Goal: Task Accomplishment & Management: Manage account settings

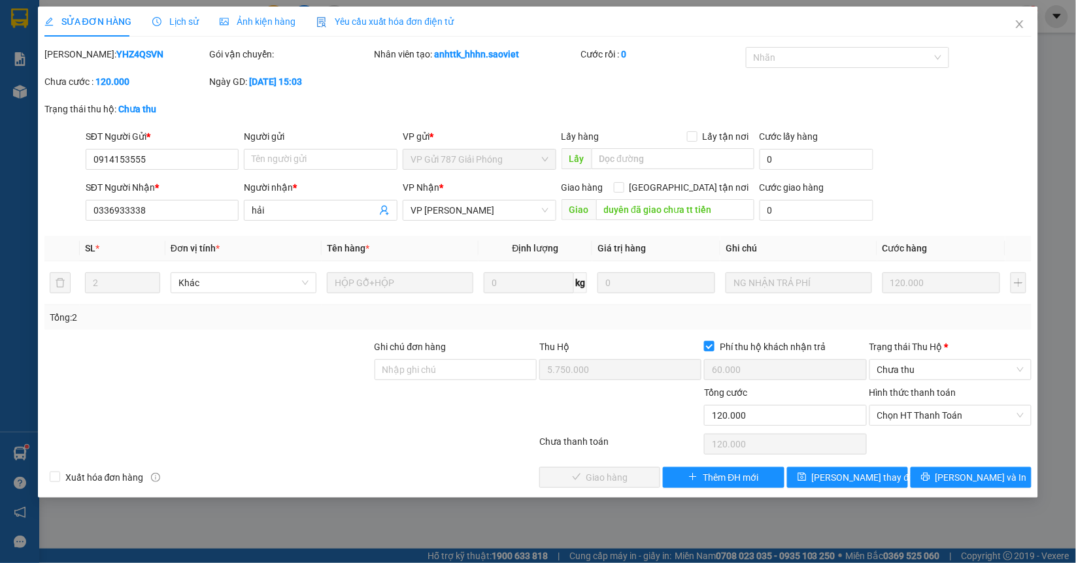
click at [822, 516] on div "SỬA ĐƠN HÀNG Lịch sử Ảnh kiện hàng Yêu cầu xuất hóa đơn điện tử Total Paid Fee …" at bounding box center [538, 281] width 1076 height 563
drag, startPoint x: 1022, startPoint y: 17, endPoint x: 907, endPoint y: 19, distance: 115.0
click at [1022, 19] on span "Close" at bounding box center [1019, 25] width 37 height 37
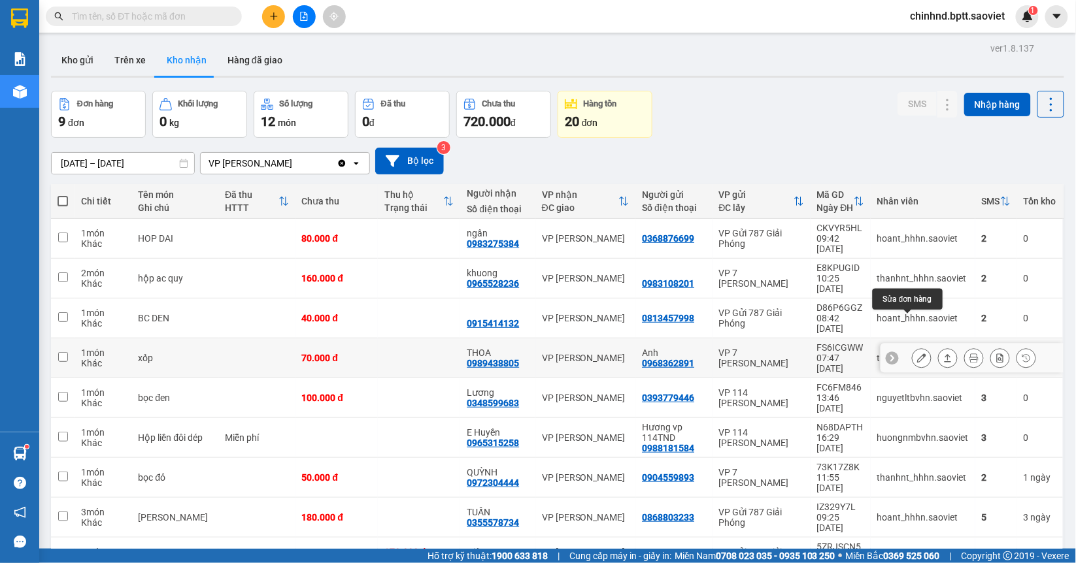
click at [914, 347] on button at bounding box center [921, 358] width 18 height 23
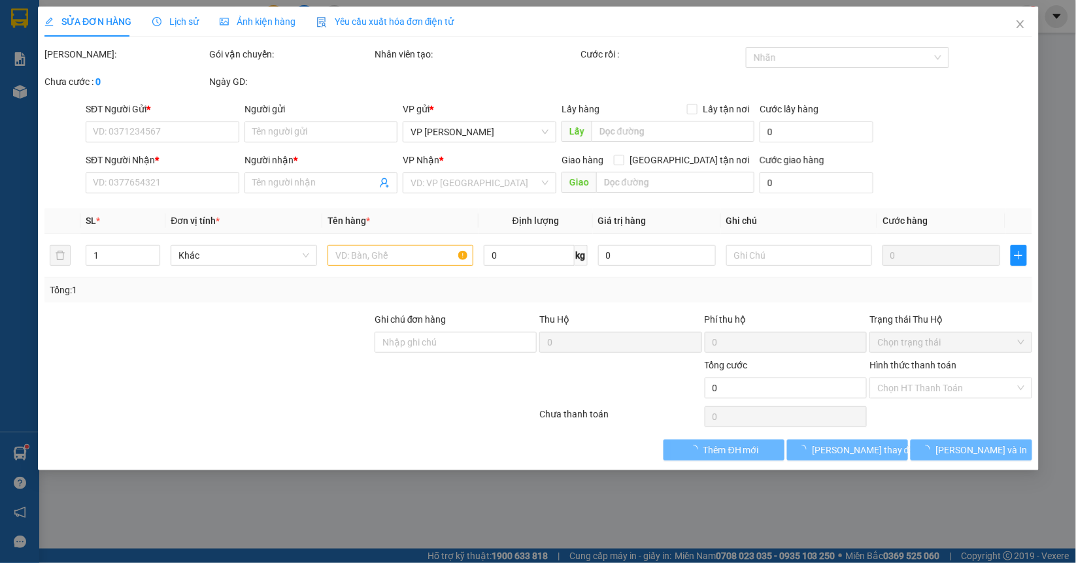
type input "0968362891"
type input "Anh"
type input "0989438805"
type input "THOA"
type input "70.000"
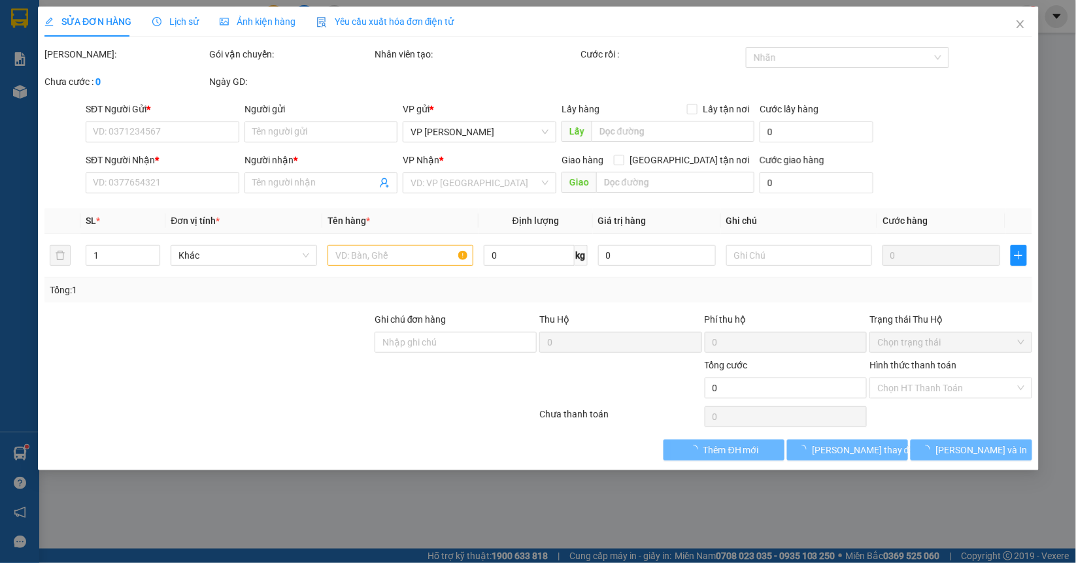
type input "70.000"
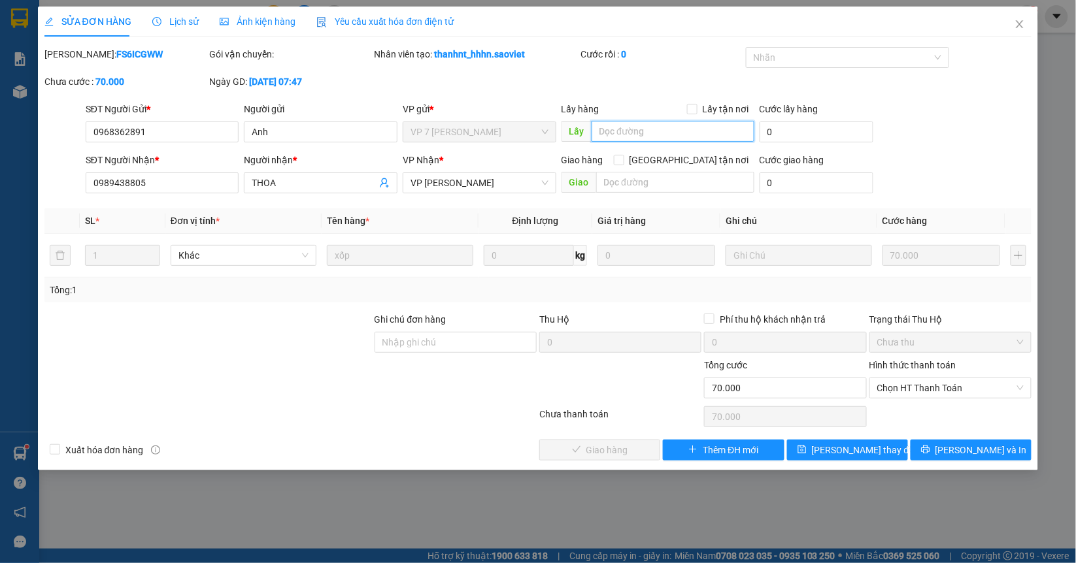
click at [660, 127] on input "text" at bounding box center [672, 131] width 163 height 21
click at [461, 180] on span "VP [PERSON_NAME]" at bounding box center [479, 183] width 138 height 20
type input "gủi 606 lên ga"
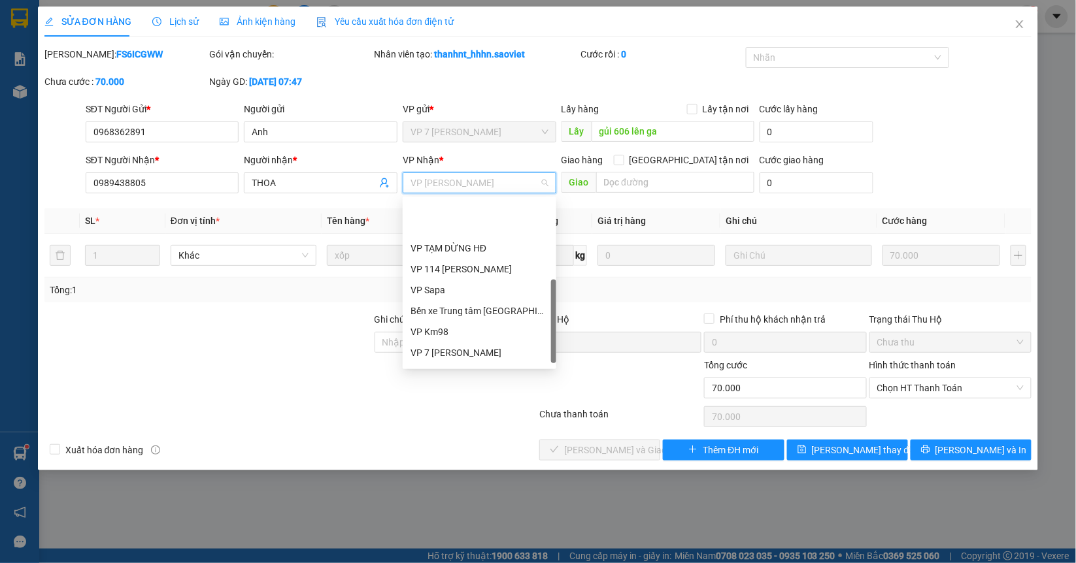
scroll to position [141, 0]
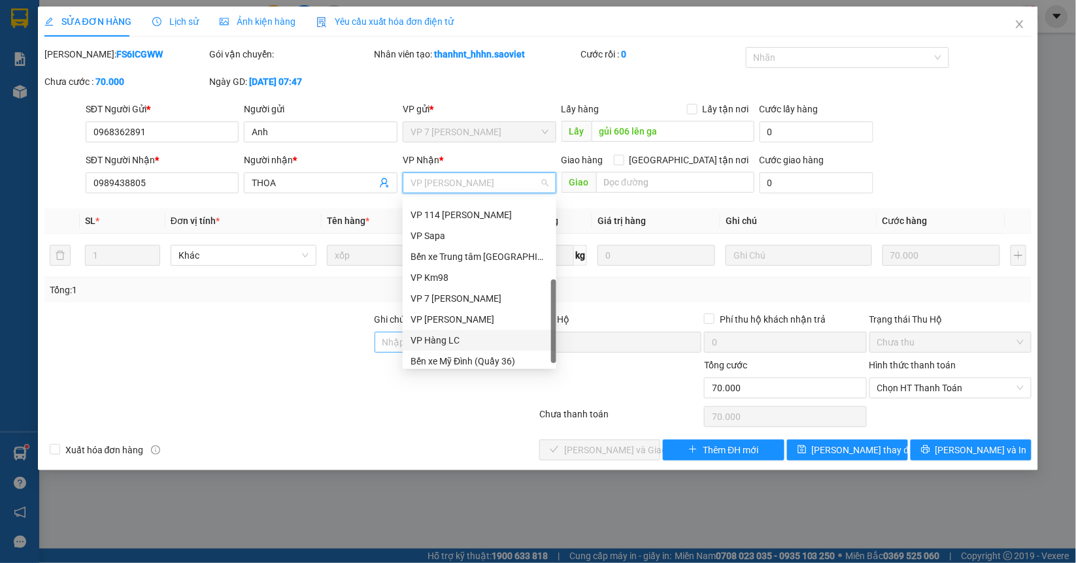
click at [457, 337] on div "VP Hàng LC" at bounding box center [480, 340] width 154 height 21
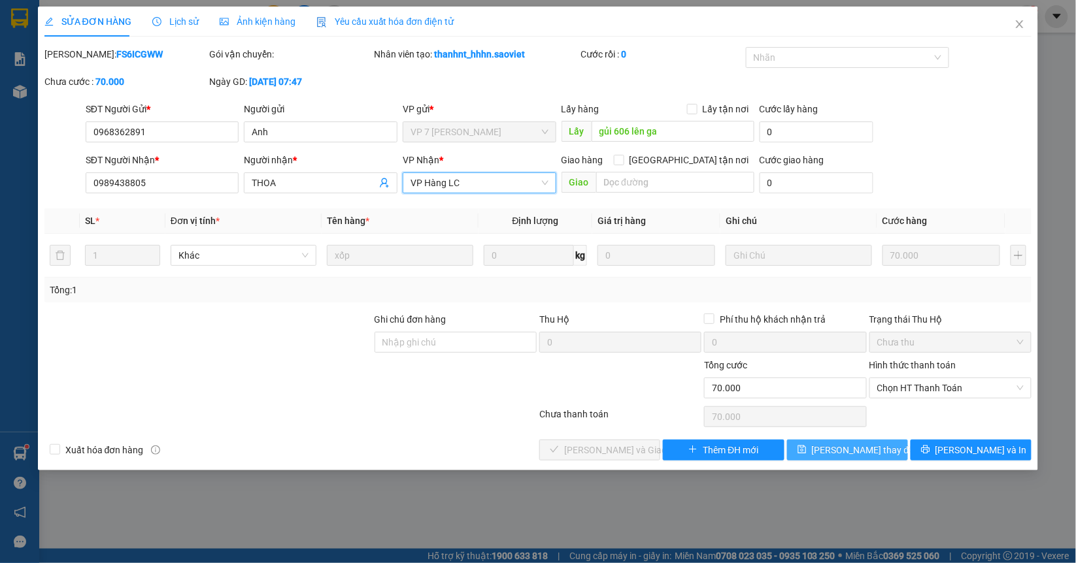
click at [844, 456] on span "[PERSON_NAME] thay đổi" at bounding box center [864, 450] width 105 height 14
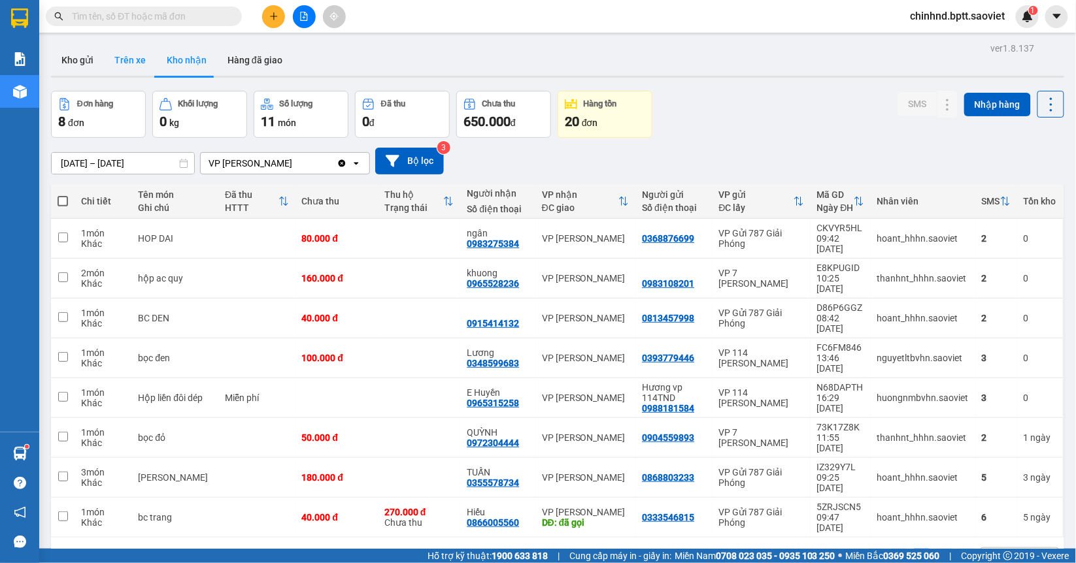
click at [132, 52] on button "Trên xe" at bounding box center [130, 59] width 52 height 31
type input "[DATE] – [DATE]"
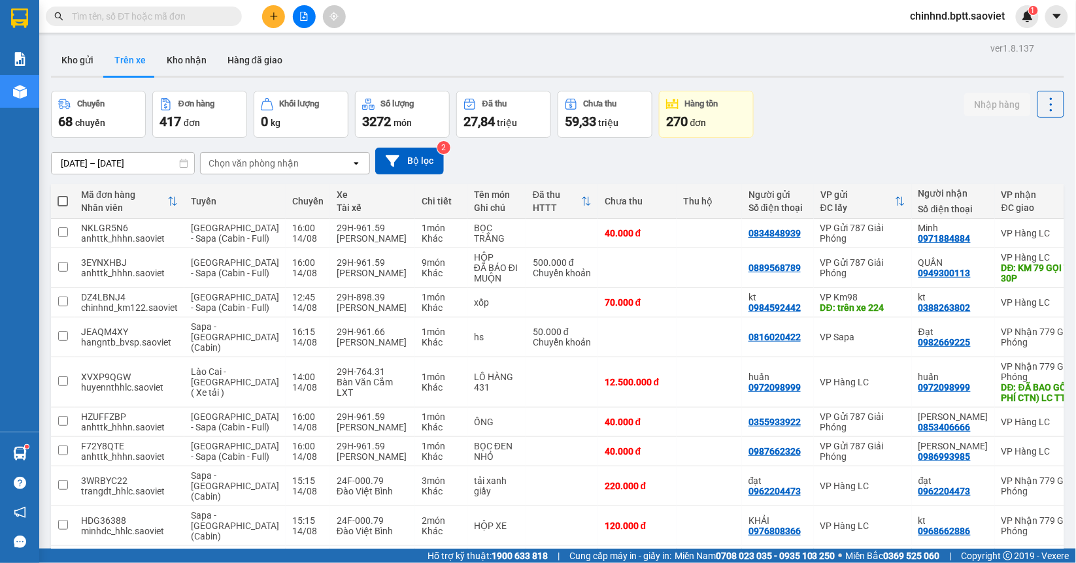
click at [281, 158] on div "Chọn văn phòng nhận" at bounding box center [253, 163] width 90 height 13
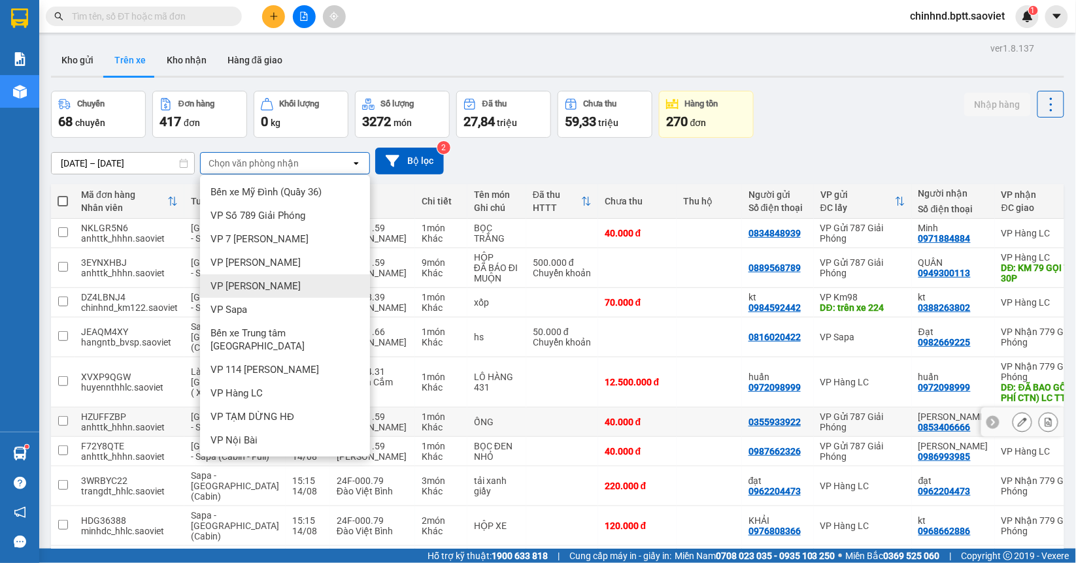
scroll to position [110, 0]
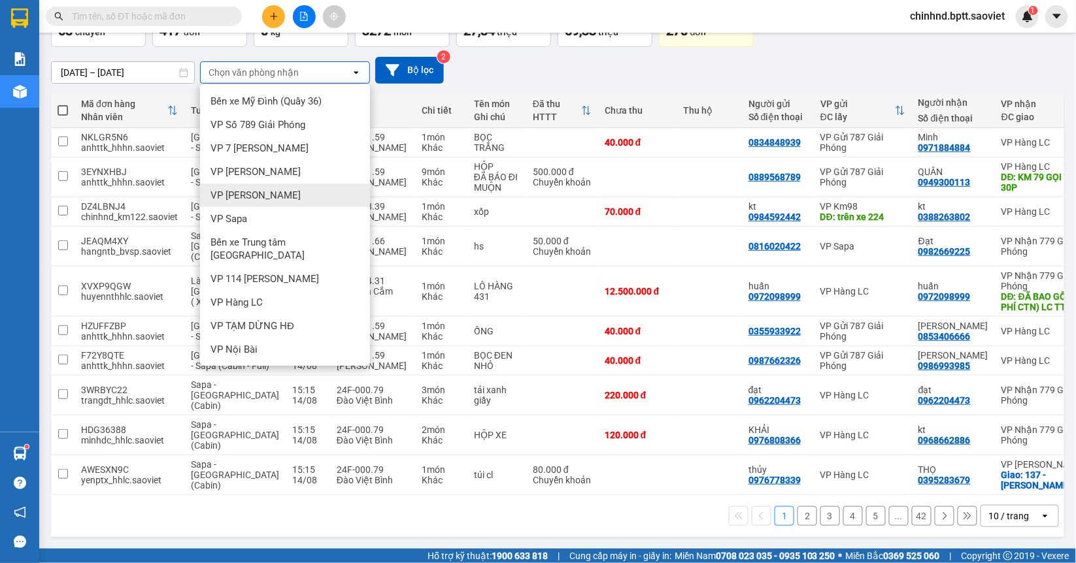
click at [464, 527] on div "1 2 3 4 5 ... 42 10 / trang open" at bounding box center [557, 516] width 1003 height 22
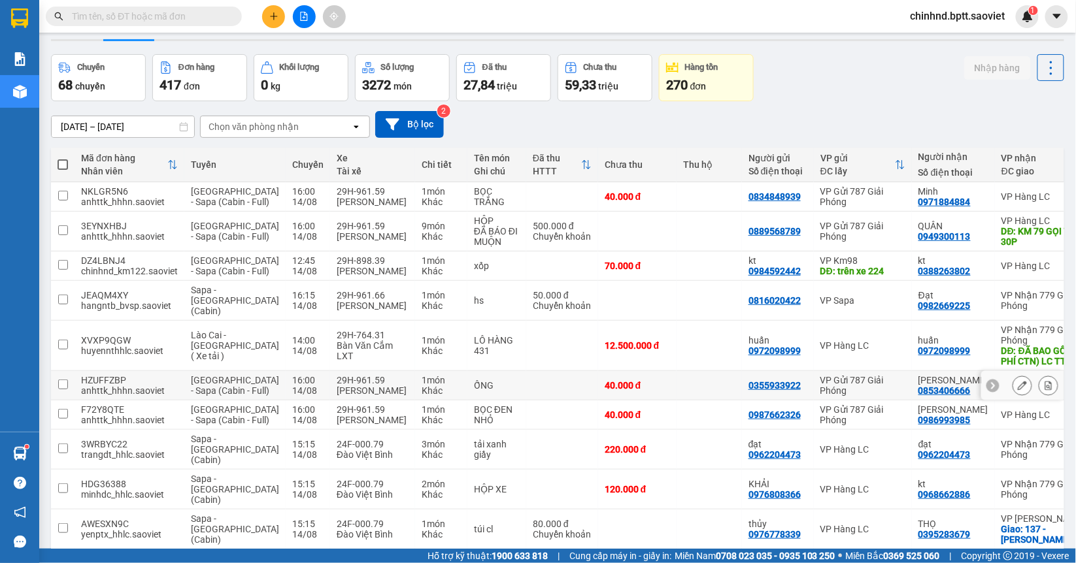
scroll to position [0, 0]
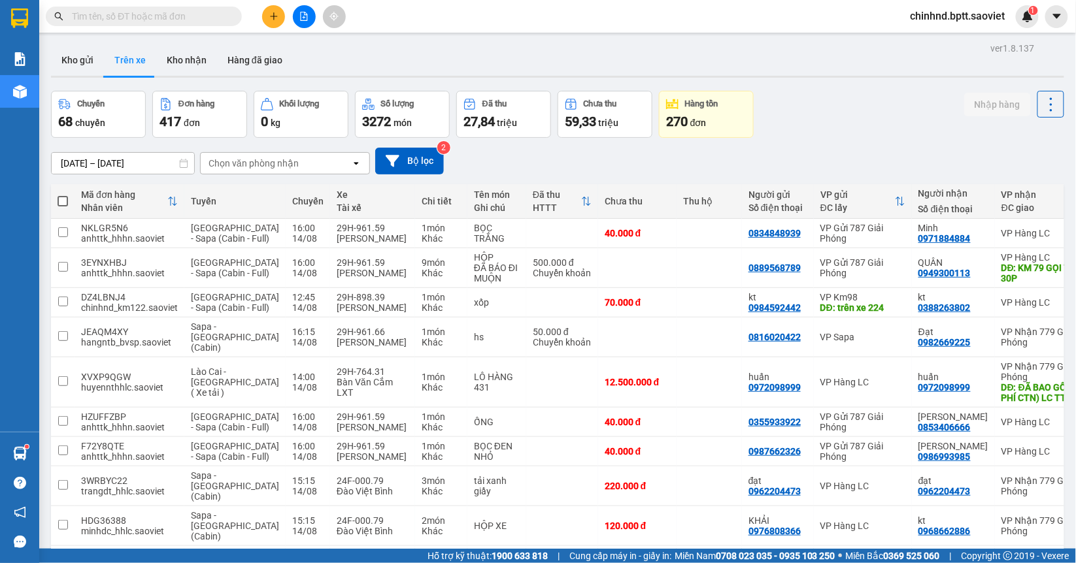
click at [309, 171] on div "Chọn văn phòng nhận" at bounding box center [276, 163] width 150 height 21
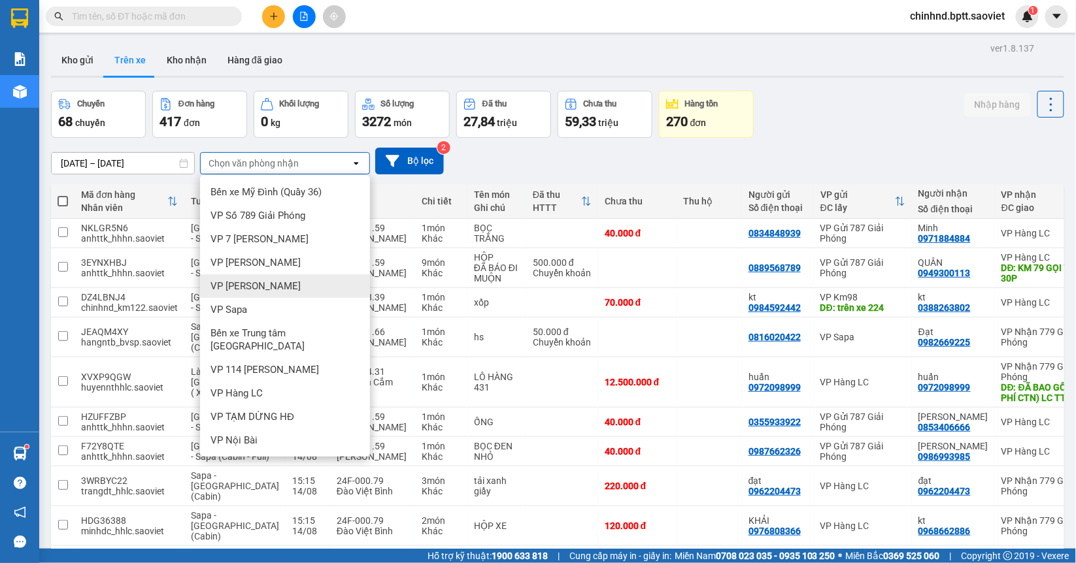
click at [275, 278] on div "VP [PERSON_NAME]" at bounding box center [285, 286] width 170 height 24
